Goal: Information Seeking & Learning: Understand process/instructions

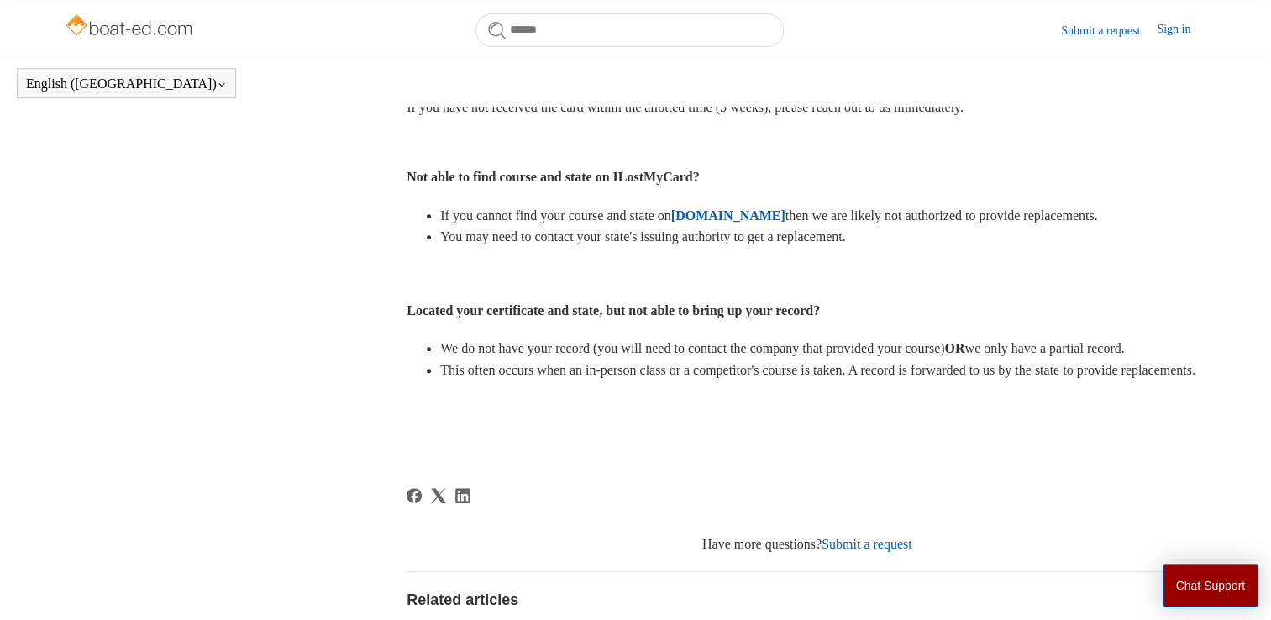
scroll to position [668, 0]
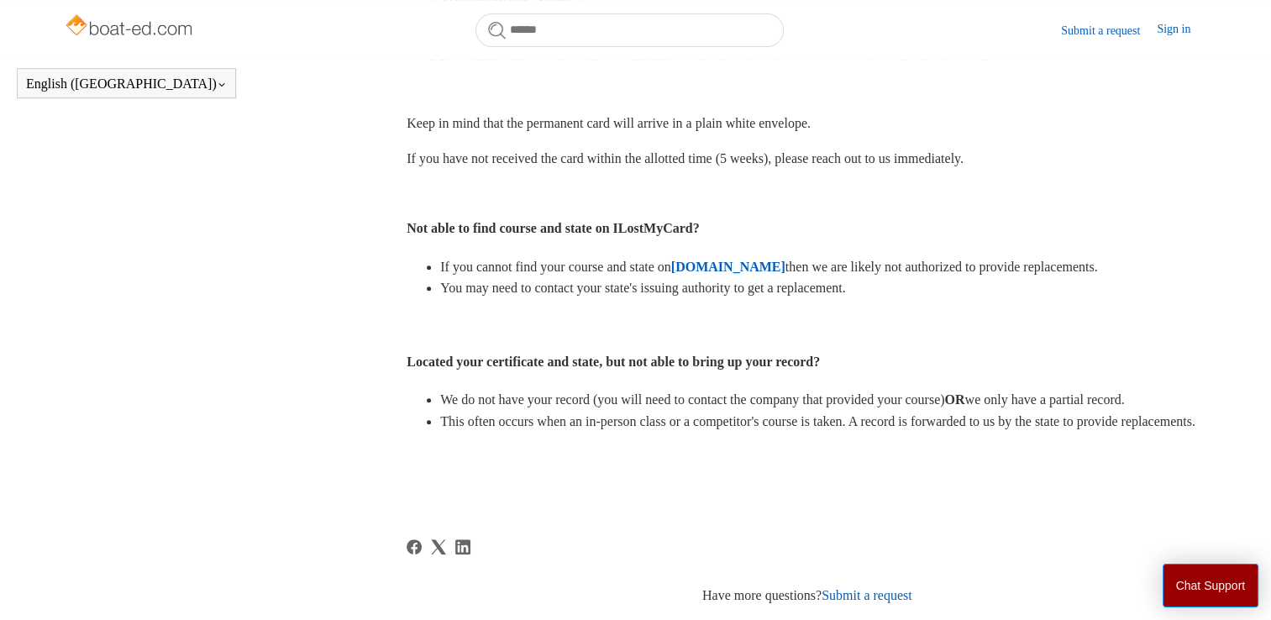
click at [765, 268] on strong "[DOMAIN_NAME]" at bounding box center [728, 267] width 114 height 14
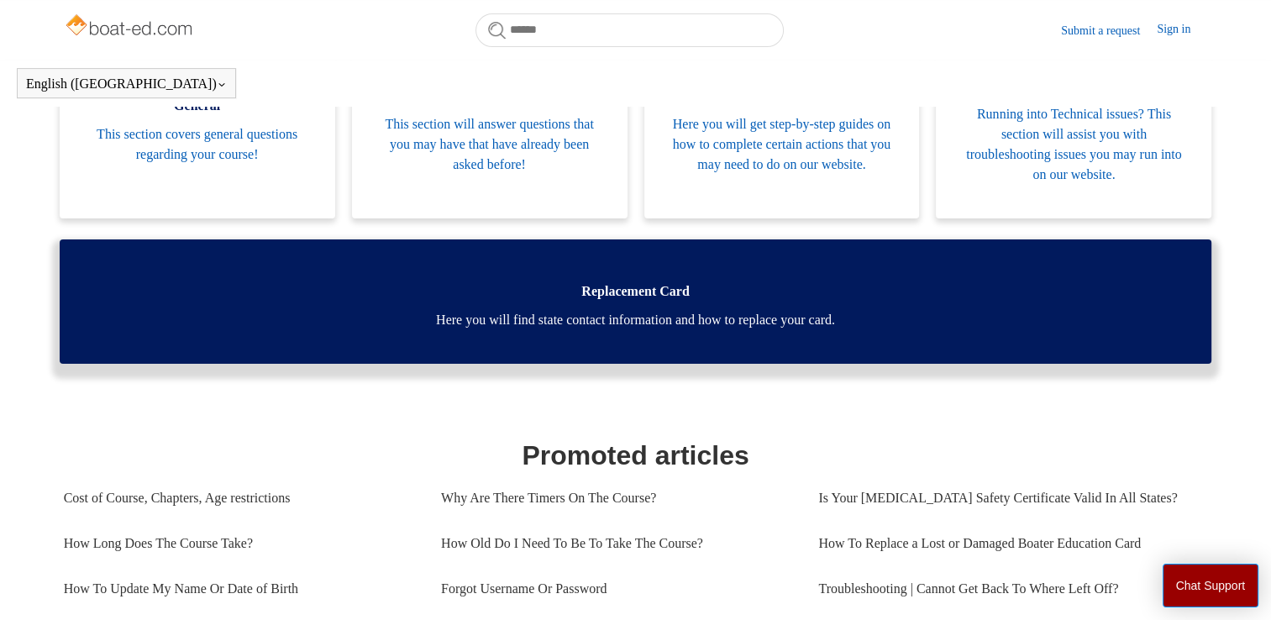
scroll to position [457, 0]
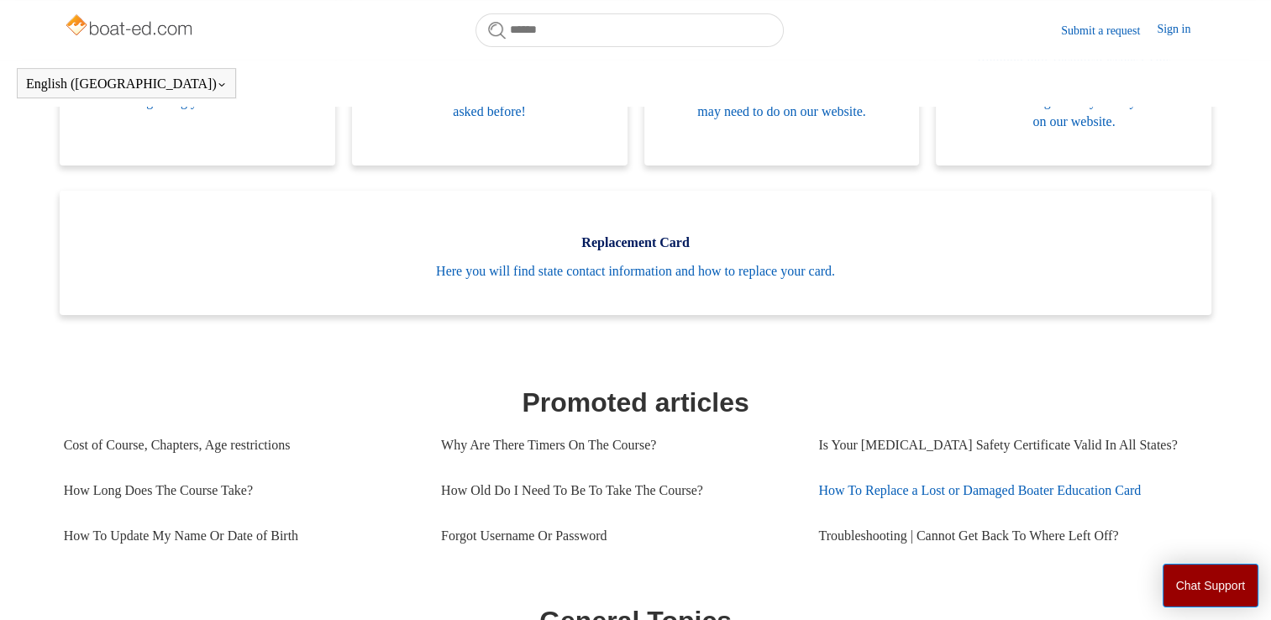
click at [1056, 491] on link "How To Replace a Lost or Damaged Boater Education Card" at bounding box center [1006, 490] width 377 height 45
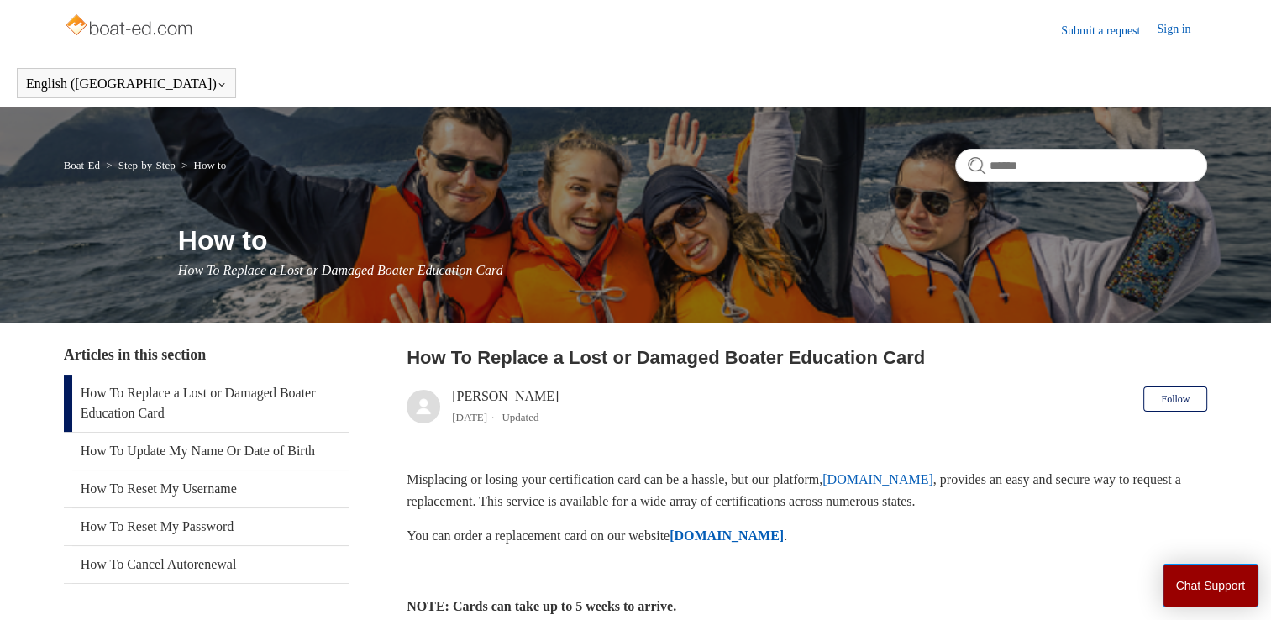
click at [771, 533] on strong "[DOMAIN_NAME]" at bounding box center [727, 535] width 114 height 14
